Goal: Check status: Check status

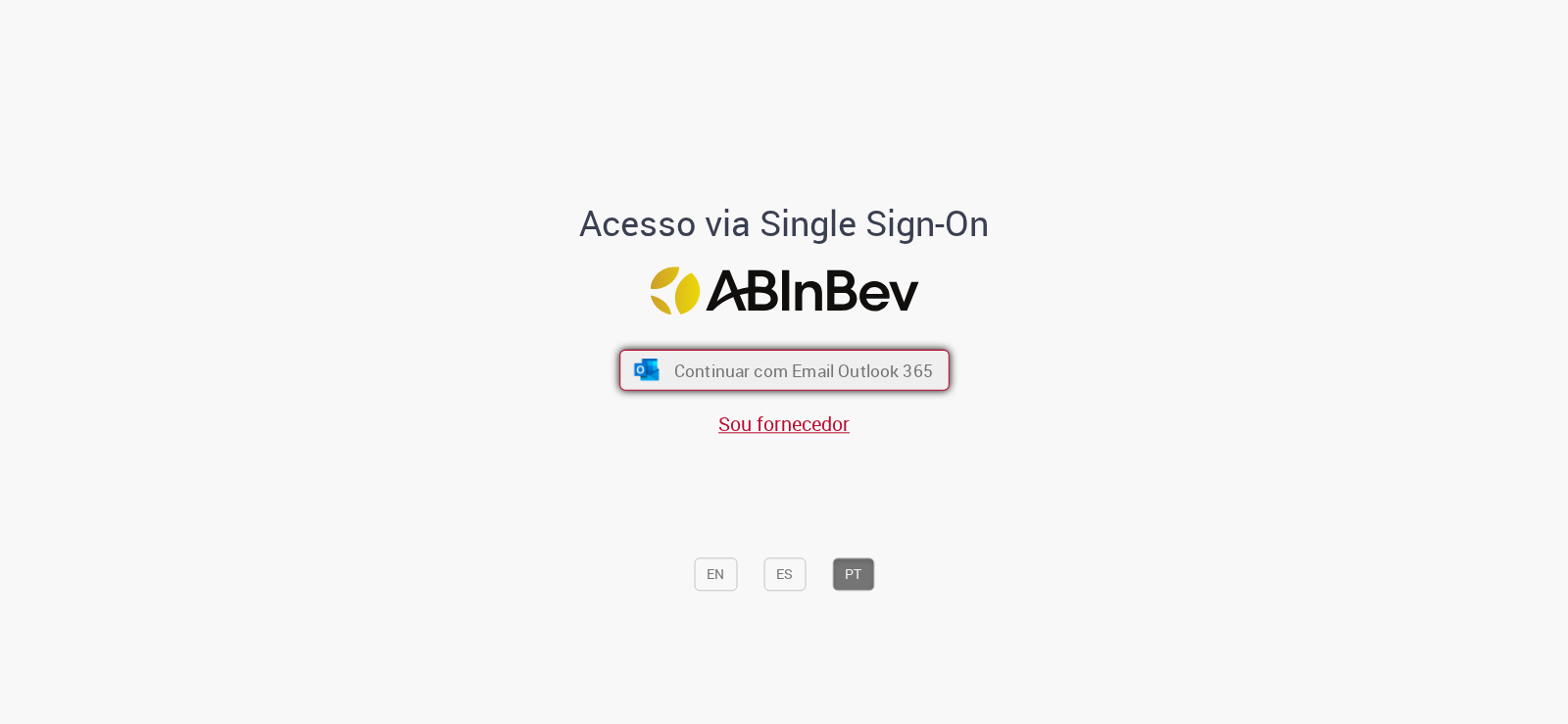
click at [788, 365] on span "Continuar com Email Outlook 365" at bounding box center [803, 369] width 259 height 23
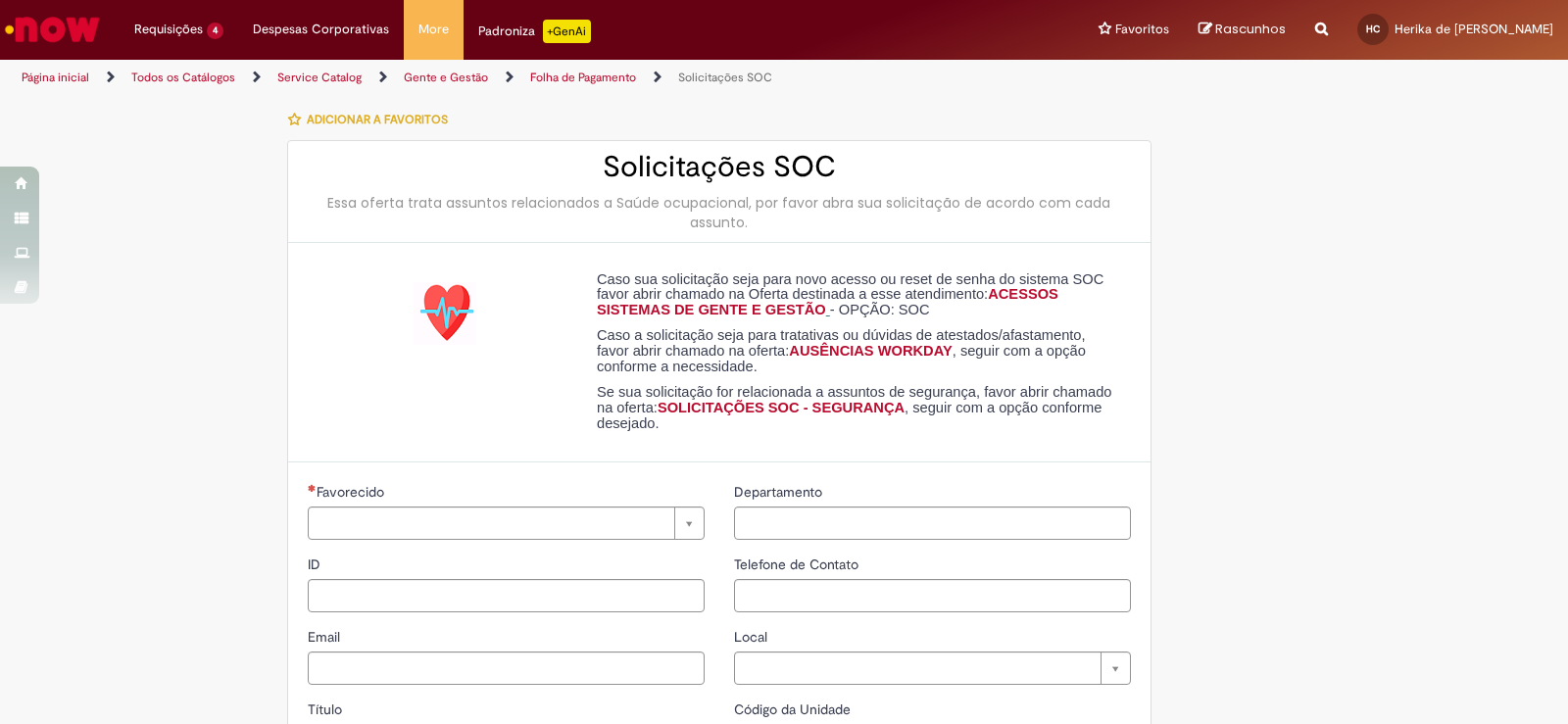
type input "**********"
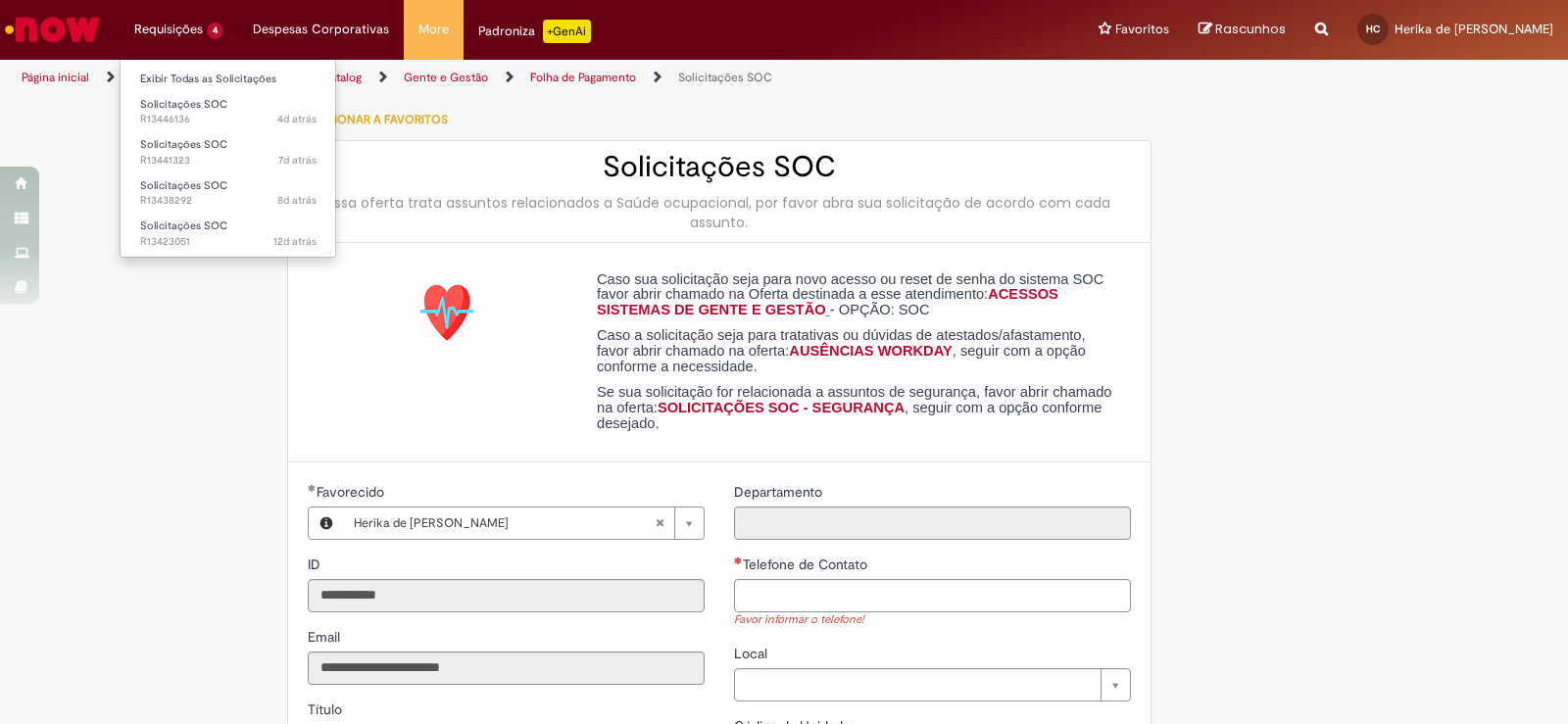
click at [173, 29] on li "Requisições 4 Exibir Todas as Solicitações Solicitações SOC 4d atrás 4 dias atr…" at bounding box center [179, 30] width 118 height 59
click at [180, 108] on span "Solicitações SOC" at bounding box center [184, 104] width 87 height 15
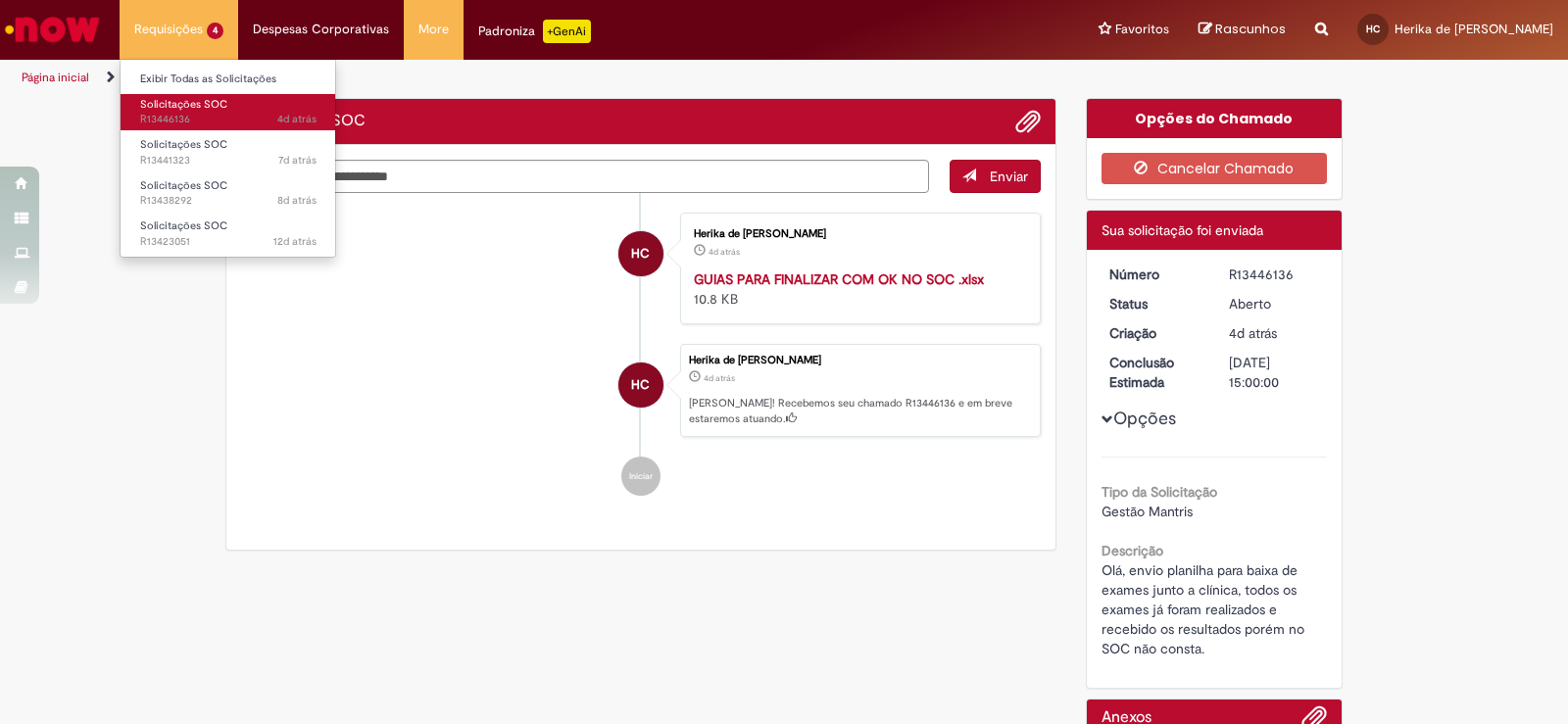
click at [180, 108] on span "Solicitações SOC" at bounding box center [184, 104] width 87 height 15
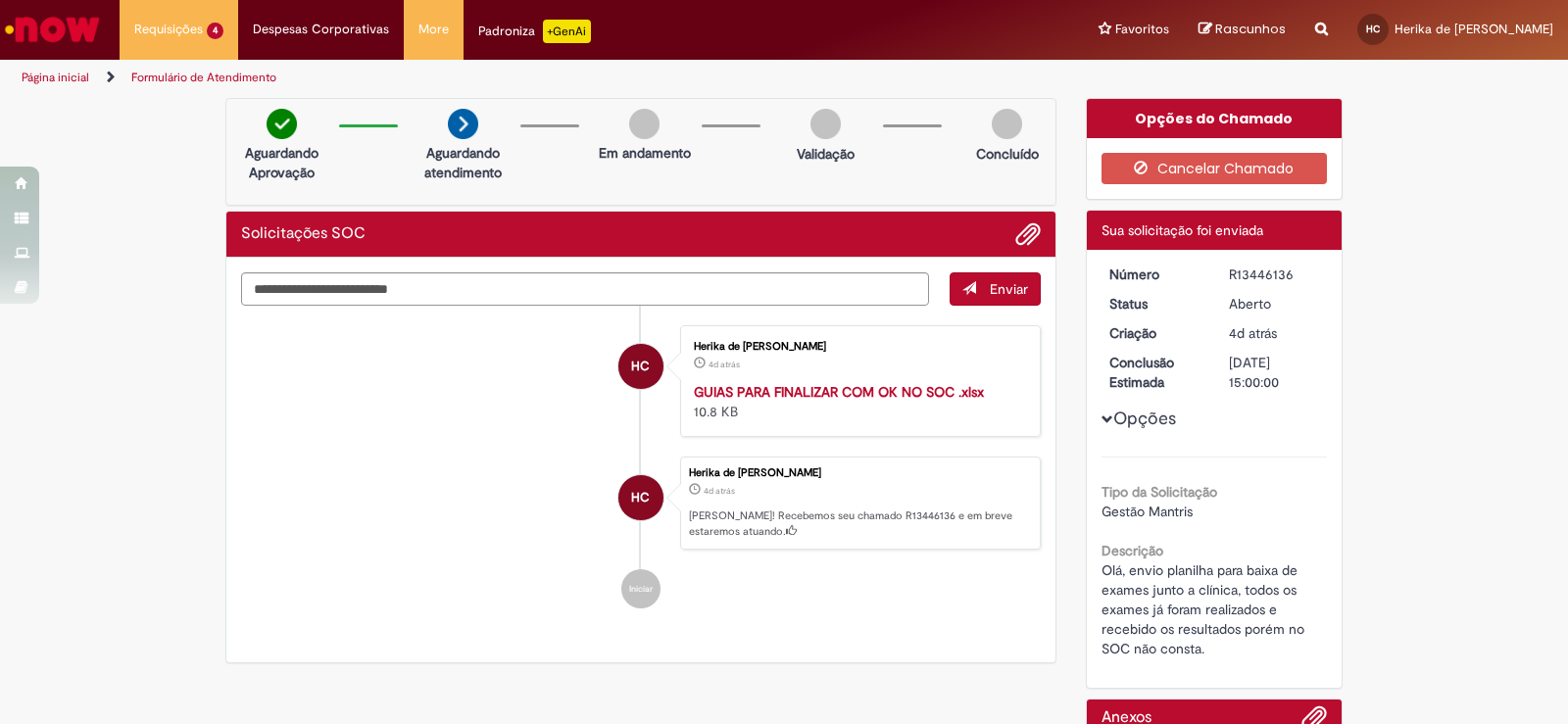
scroll to position [98, 0]
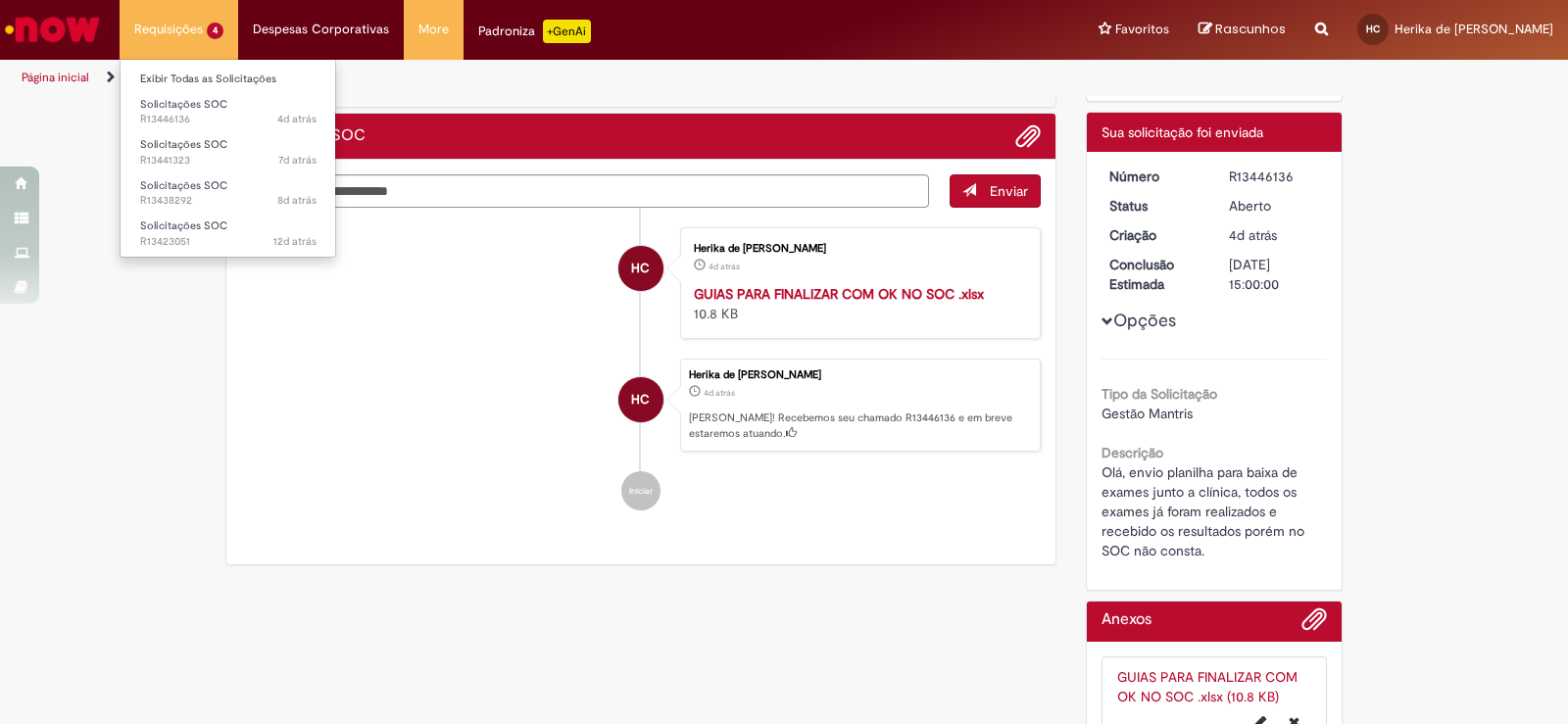
click at [191, 29] on li "Requisições 4 Exibir Todas as Solicitações Solicitações SOC 4d atrás 4 dias atr…" at bounding box center [179, 30] width 118 height 59
click at [192, 150] on span "Solicitações SOC" at bounding box center [184, 144] width 87 height 15
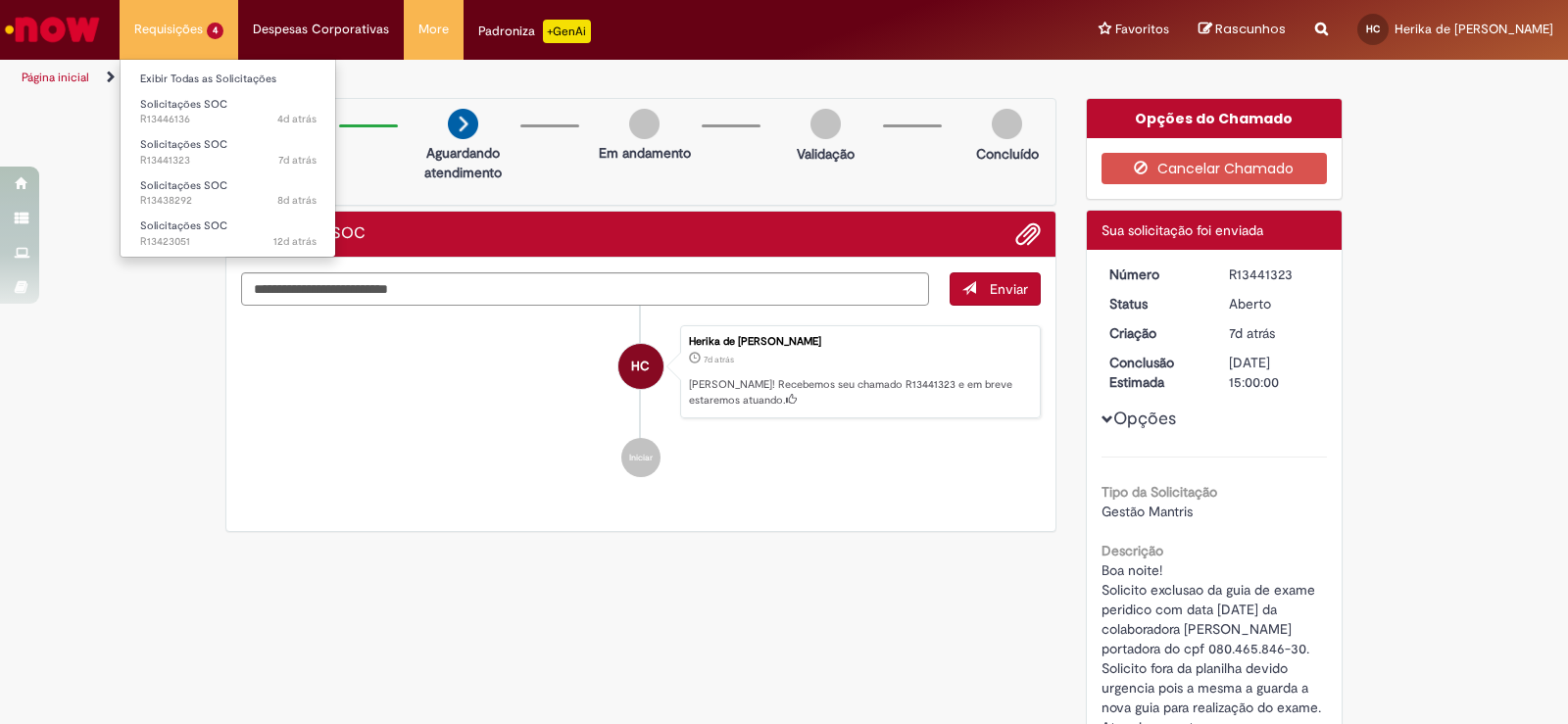
click at [198, 39] on li "Requisições 4 Exibir Todas as Solicitações Solicitações SOC 4d atrás 4 dias atr…" at bounding box center [179, 30] width 118 height 59
click at [185, 201] on span "8d atrás 8 dias atrás R13438292" at bounding box center [228, 201] width 177 height 16
